Goal: Answer question/provide support

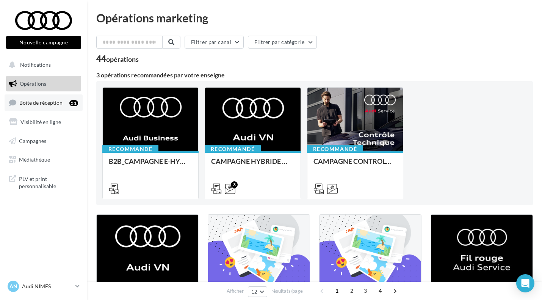
click at [61, 103] on span "Boîte de réception" at bounding box center [40, 102] width 43 height 6
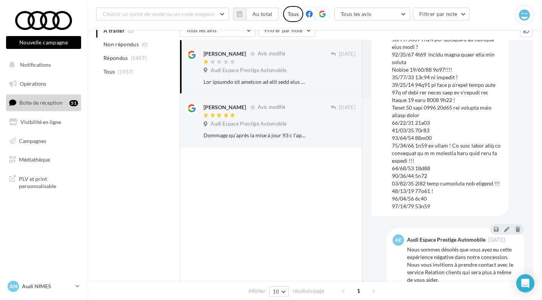
scroll to position [223, 0]
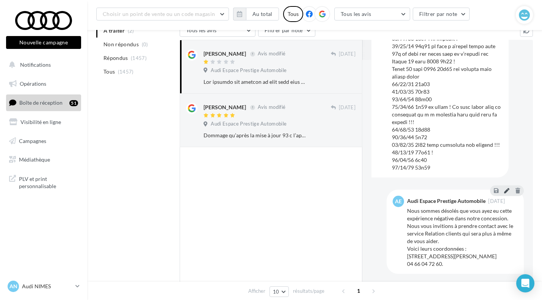
click at [503, 194] on button at bounding box center [506, 190] width 8 height 9
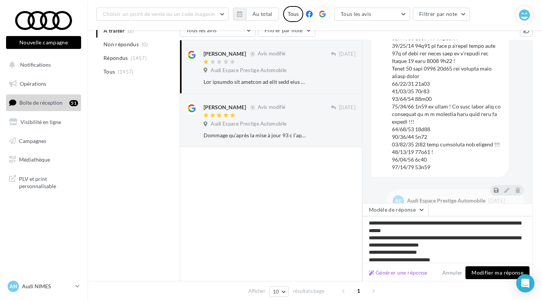
scroll to position [12, 0]
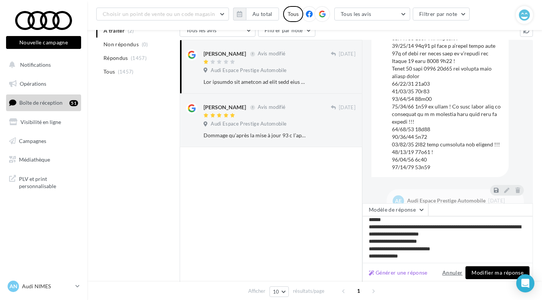
type textarea "**********"
click at [480, 274] on button "Modifier ma réponse" at bounding box center [497, 272] width 64 height 13
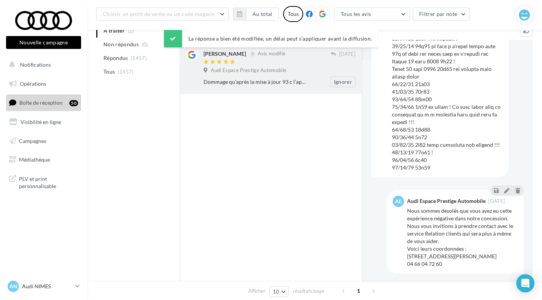
click at [300, 84] on div "Dommage qu’après la mise à jour 93 c l’application my Audi n’indique plus la ch…" at bounding box center [254, 82] width 103 height 8
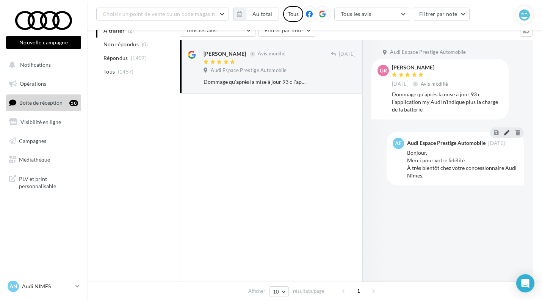
click at [505, 134] on icon at bounding box center [506, 132] width 5 height 5
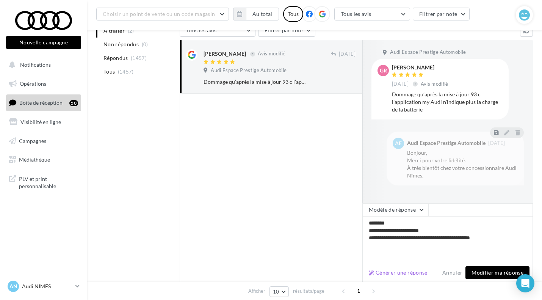
type textarea "**********"
click at [479, 275] on button "Modifier ma réponse" at bounding box center [497, 272] width 64 height 13
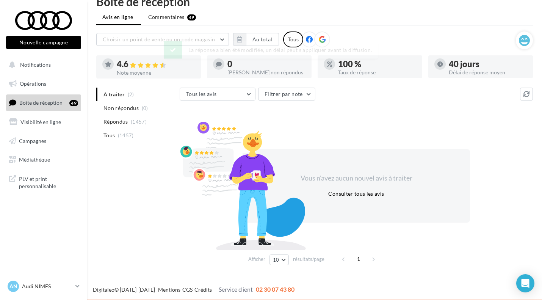
scroll to position [17, 0]
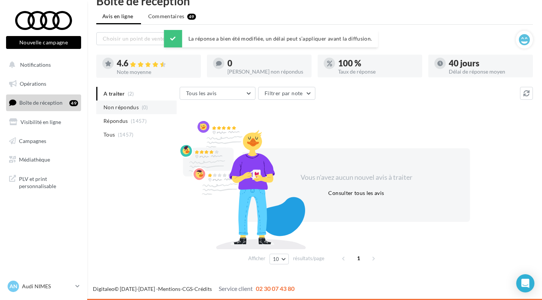
click at [147, 110] on span "(0)" at bounding box center [145, 107] width 6 height 6
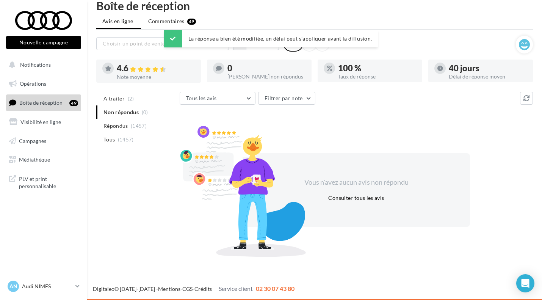
scroll to position [12, 0]
click at [144, 113] on ul "A traiter (2) Non répondus (0) Répondus (1457) Tous (1457)" at bounding box center [136, 119] width 80 height 55
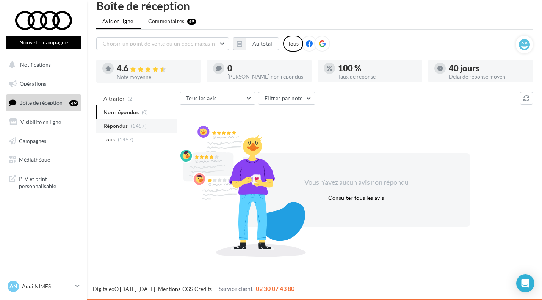
click at [130, 125] on li "Répondus (1457)" at bounding box center [136, 126] width 80 height 14
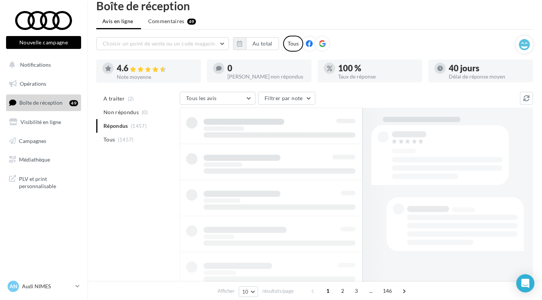
scroll to position [22, 0]
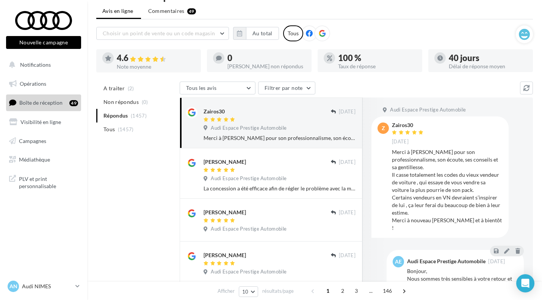
click at [121, 116] on ul "A traiter (2) Non répondus (0) Répondus (1457) Tous (1457)" at bounding box center [136, 108] width 80 height 55
click at [113, 99] on span "Non répondus" at bounding box center [120, 102] width 35 height 8
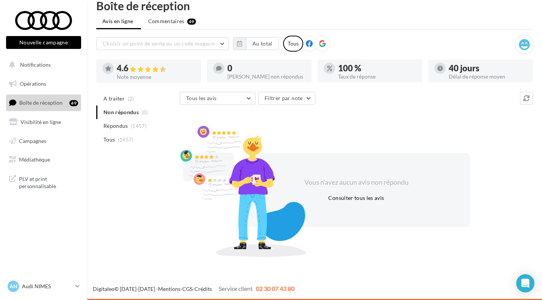
scroll to position [12, 0]
click at [51, 286] on p "Audi NIMES" at bounding box center [47, 286] width 50 height 8
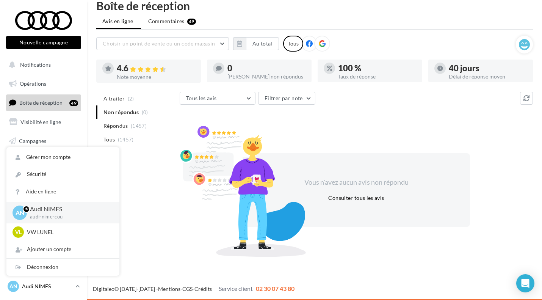
click at [60, 286] on p "Audi NIMES" at bounding box center [47, 286] width 50 height 8
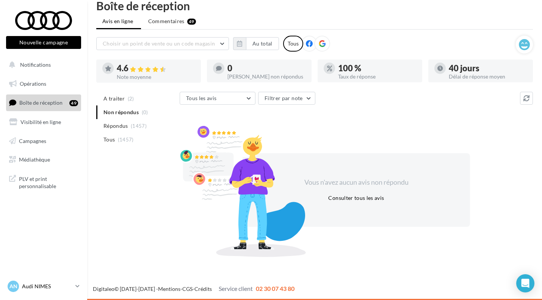
click at [60, 286] on p "Audi NIMES" at bounding box center [47, 286] width 50 height 8
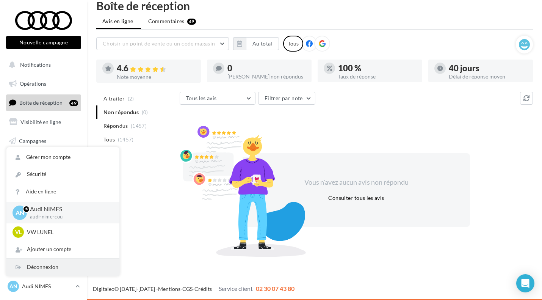
click at [49, 264] on div "Déconnexion" at bounding box center [62, 266] width 113 height 17
